Goal: Task Accomplishment & Management: Use online tool/utility

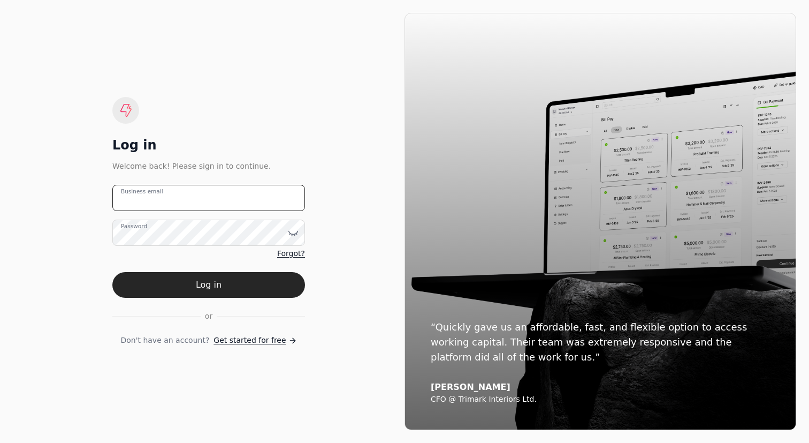
click at [185, 209] on email "Business email" at bounding box center [208, 198] width 193 height 26
type email "[EMAIL_ADDRESS][DOMAIN_NAME]"
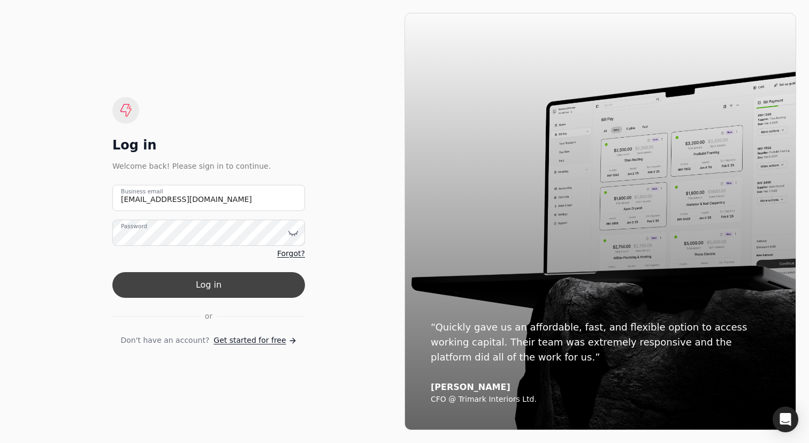
click at [271, 288] on button "Log in" at bounding box center [208, 285] width 193 height 26
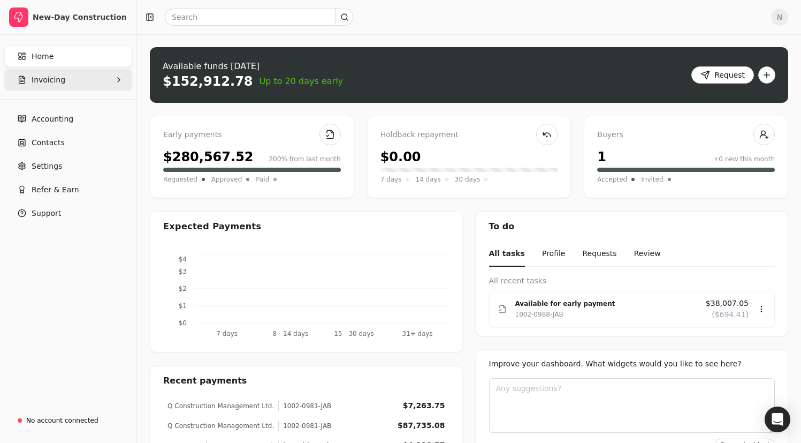
click at [80, 81] on button "Invoicing" at bounding box center [68, 79] width 128 height 21
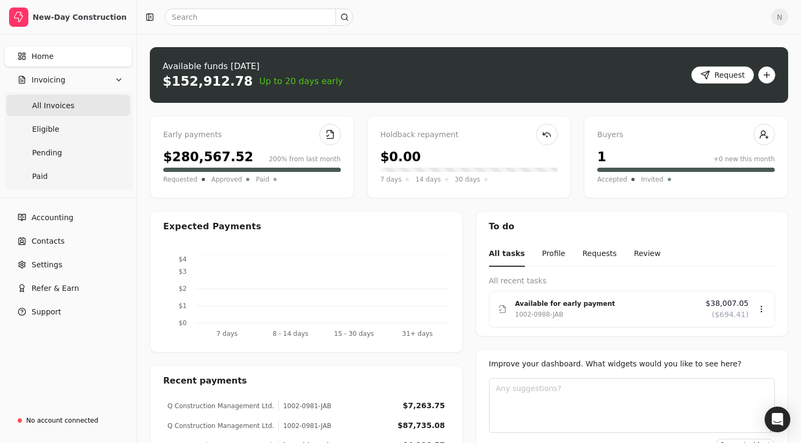
click at [72, 103] on Invoices "All Invoices" at bounding box center [68, 105] width 124 height 21
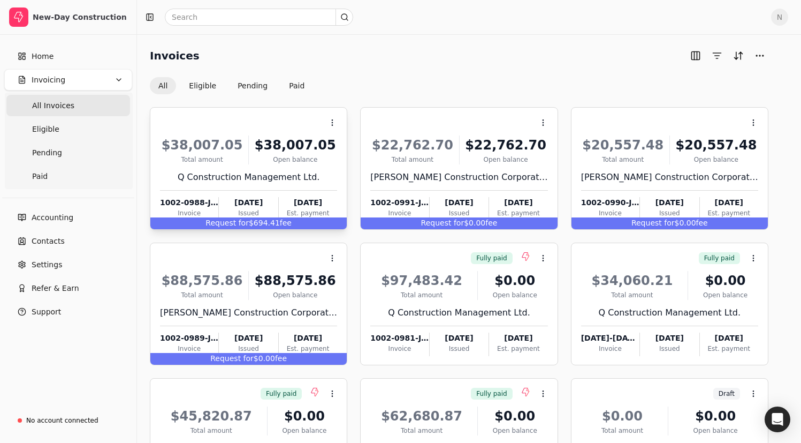
click at [257, 222] on div "Request for $694.41 fee" at bounding box center [248, 223] width 196 height 12
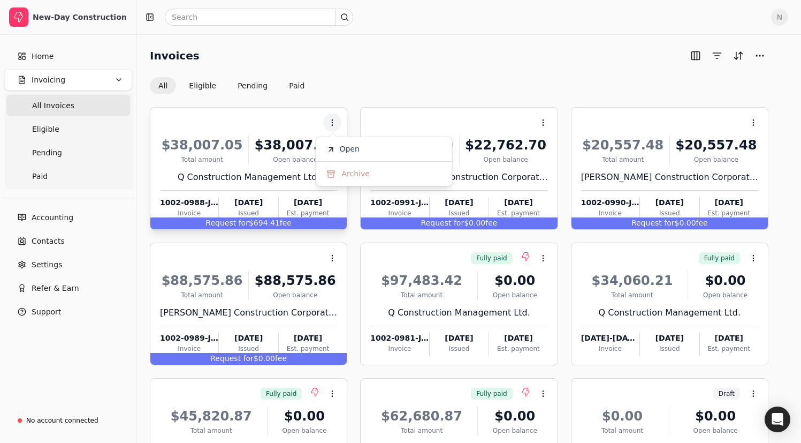
click at [257, 222] on div "Request for $694.41 fee" at bounding box center [248, 223] width 196 height 12
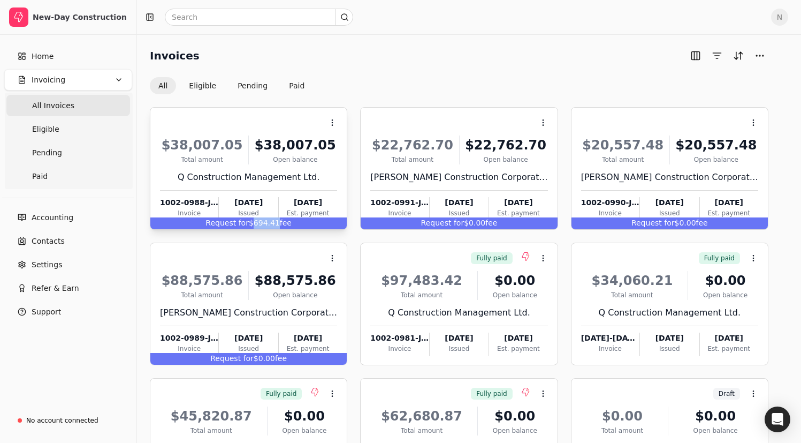
click at [257, 222] on div "Request for $694.41 fee" at bounding box center [248, 223] width 196 height 12
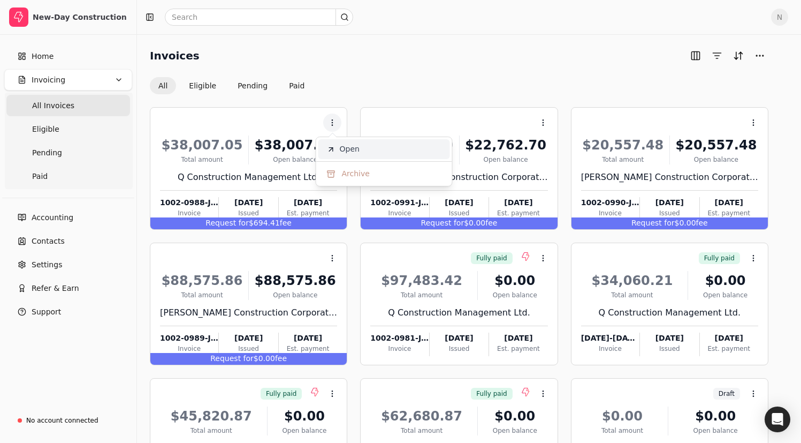
click at [354, 142] on li "Open" at bounding box center [384, 149] width 132 height 20
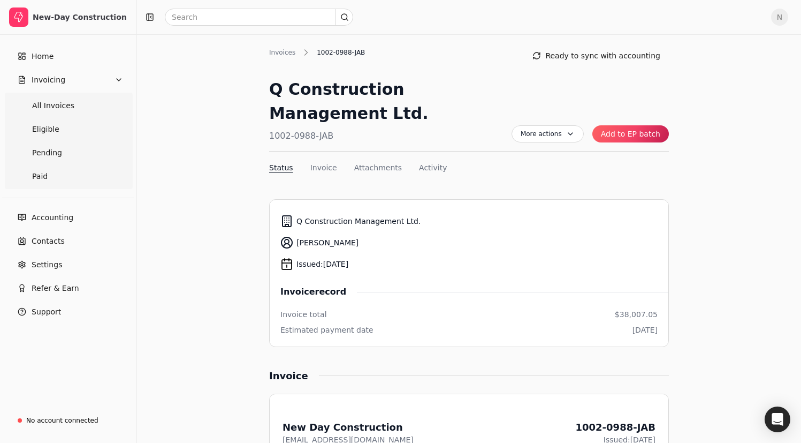
click at [631, 139] on button "Add to EP batch" at bounding box center [631, 133] width 77 height 17
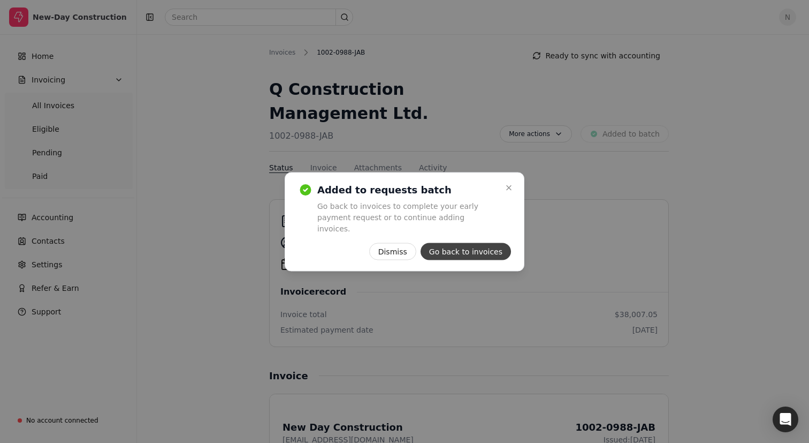
click at [468, 252] on button "Go back to invoices" at bounding box center [466, 250] width 90 height 17
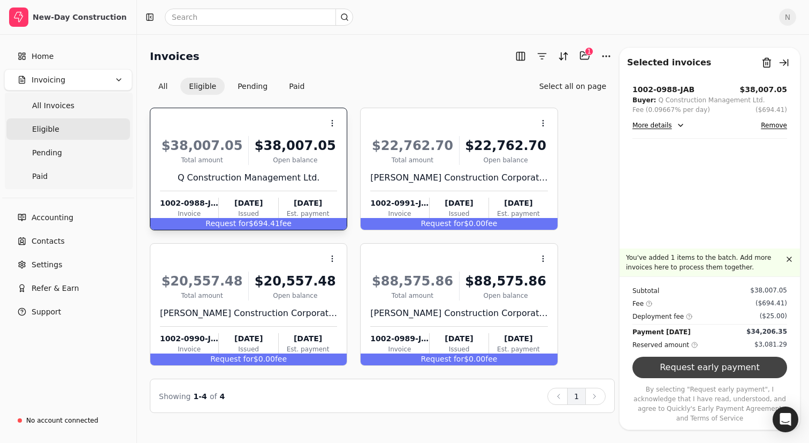
click at [728, 362] on button "Request early payment" at bounding box center [710, 366] width 155 height 21
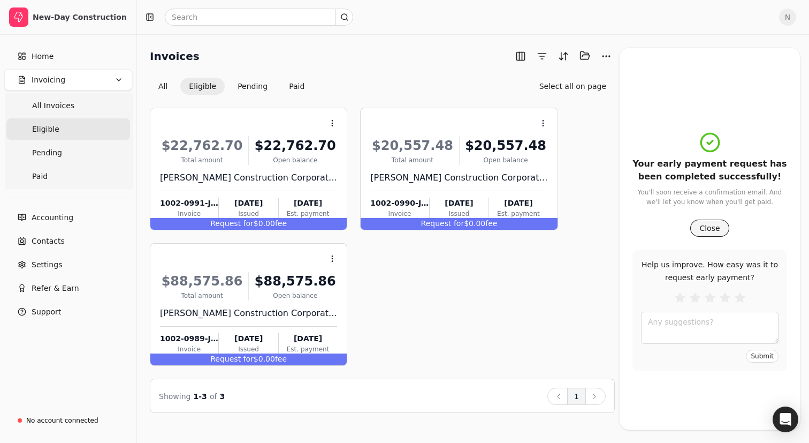
click at [711, 225] on button "Close" at bounding box center [709, 227] width 39 height 17
